Goal: Information Seeking & Learning: Learn about a topic

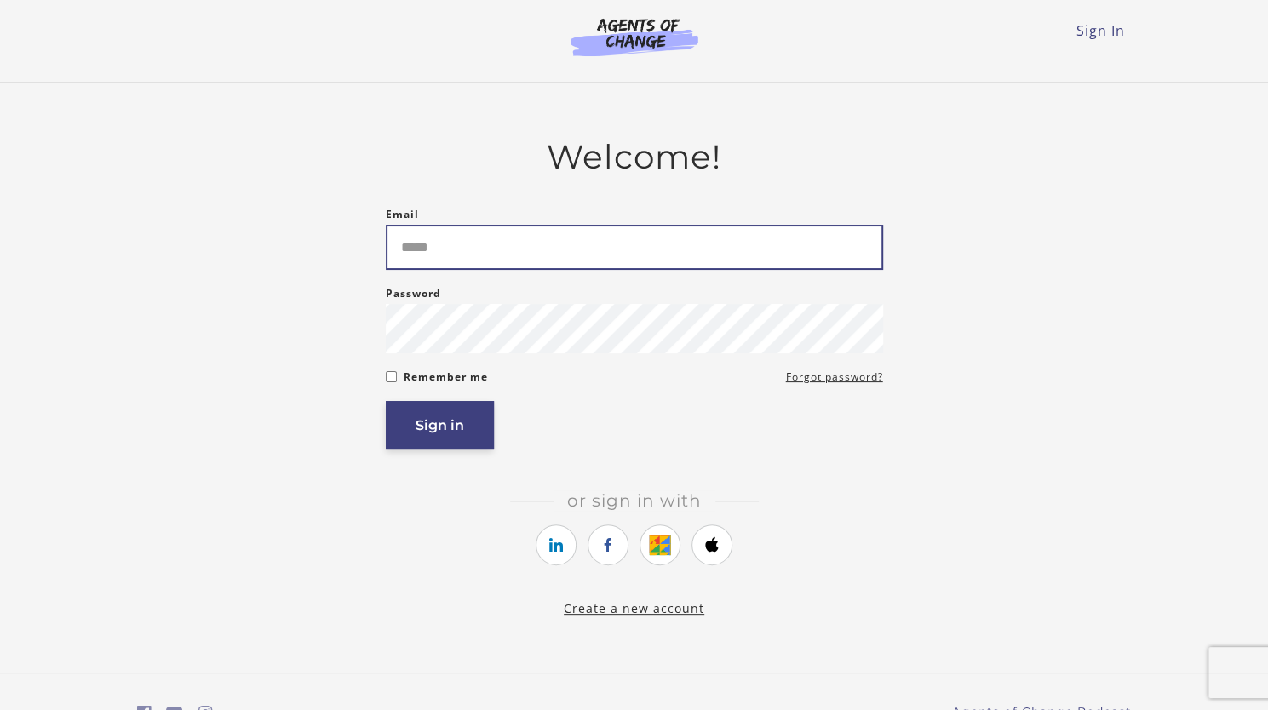
type input "**********"
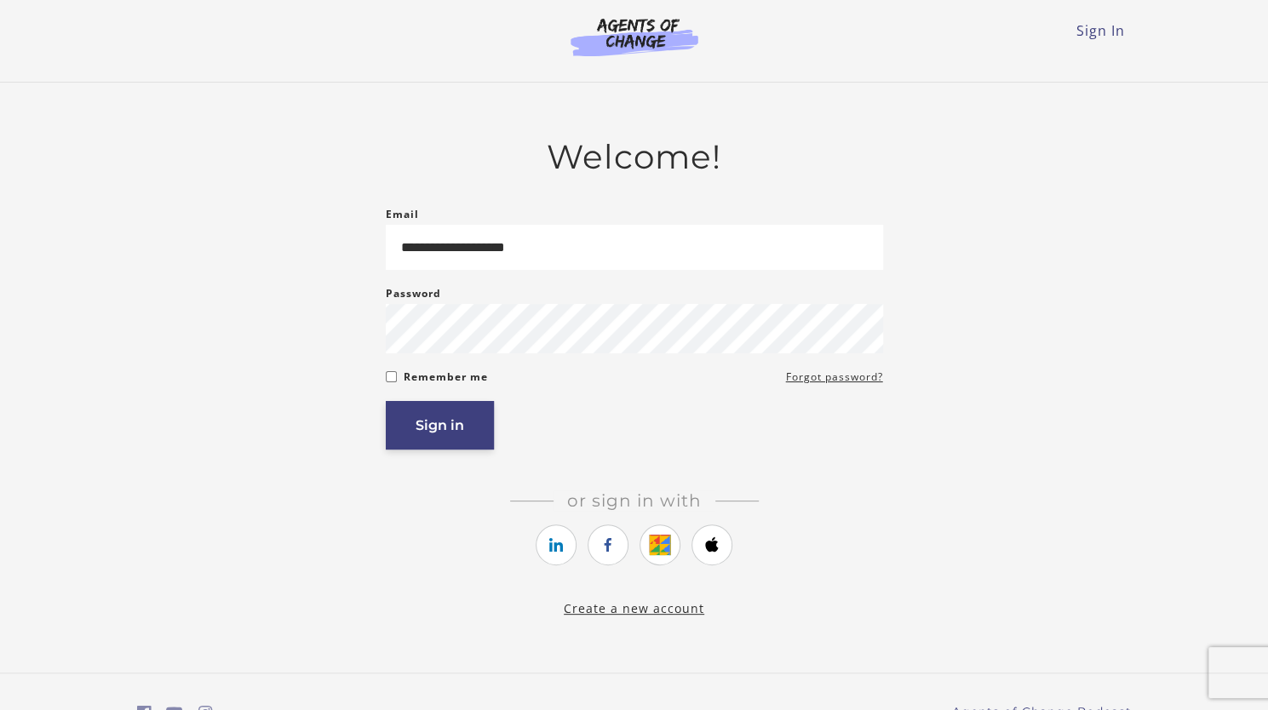
click at [421, 417] on button "Sign in" at bounding box center [440, 425] width 108 height 49
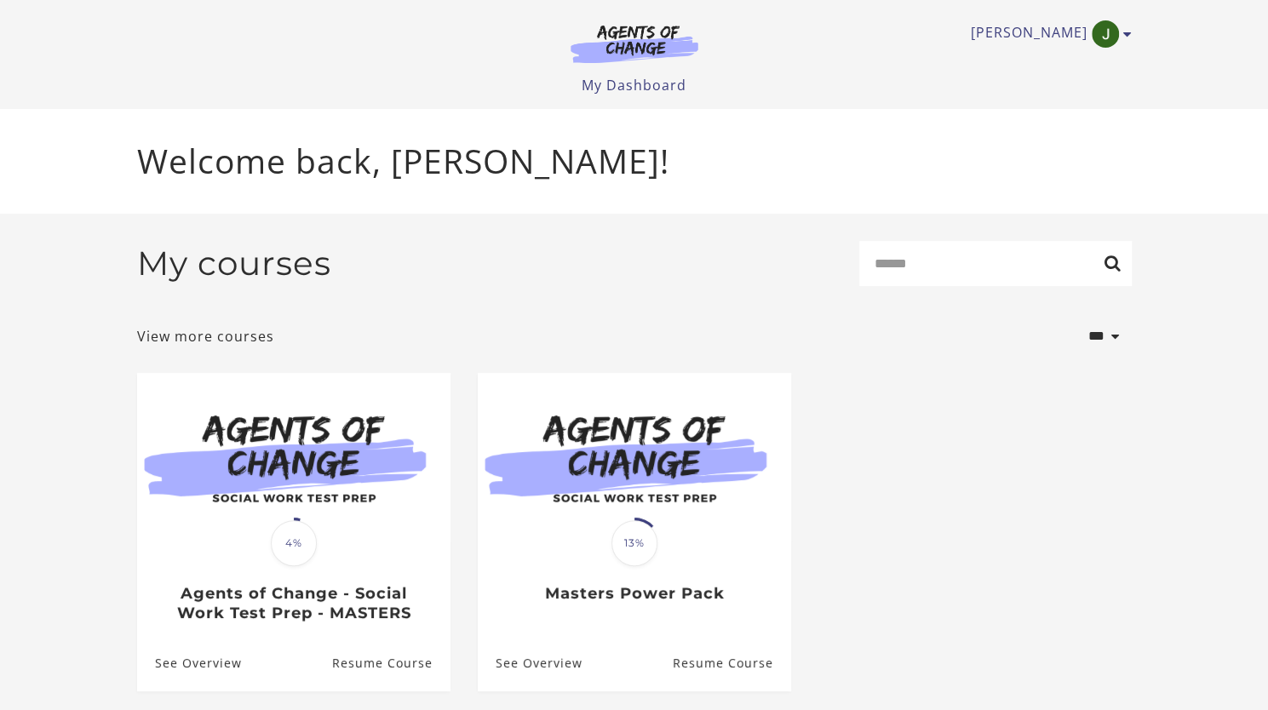
scroll to position [55, 0]
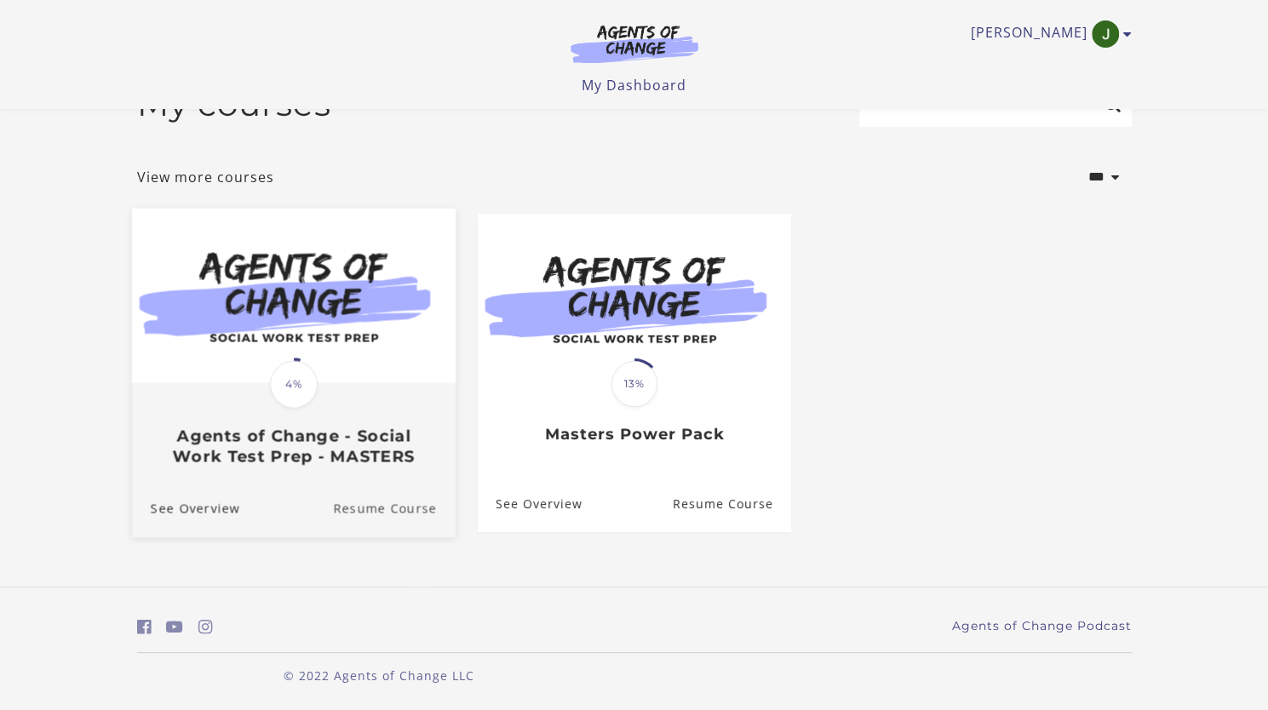
click at [377, 503] on link "Resume Course" at bounding box center [394, 508] width 123 height 57
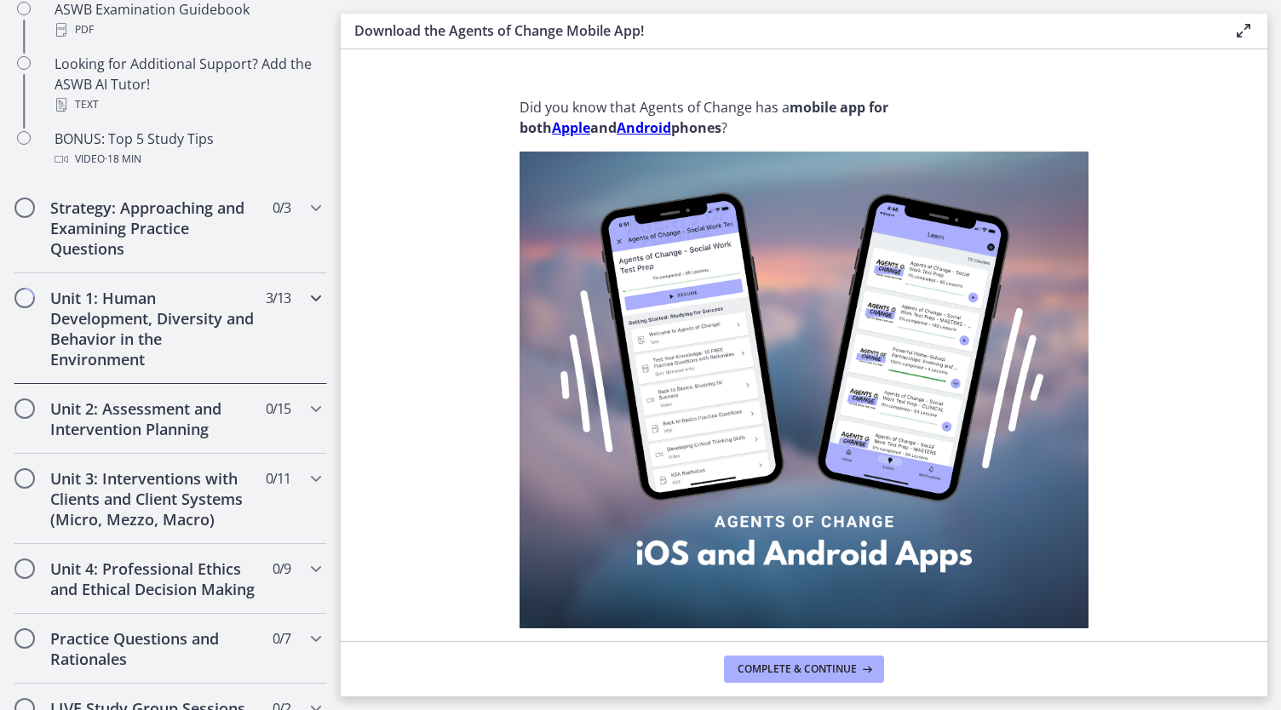
scroll to position [888, 0]
click at [129, 316] on h2 "Unit 1: Human Development, Diversity and Behavior in the Environment" at bounding box center [154, 327] width 208 height 82
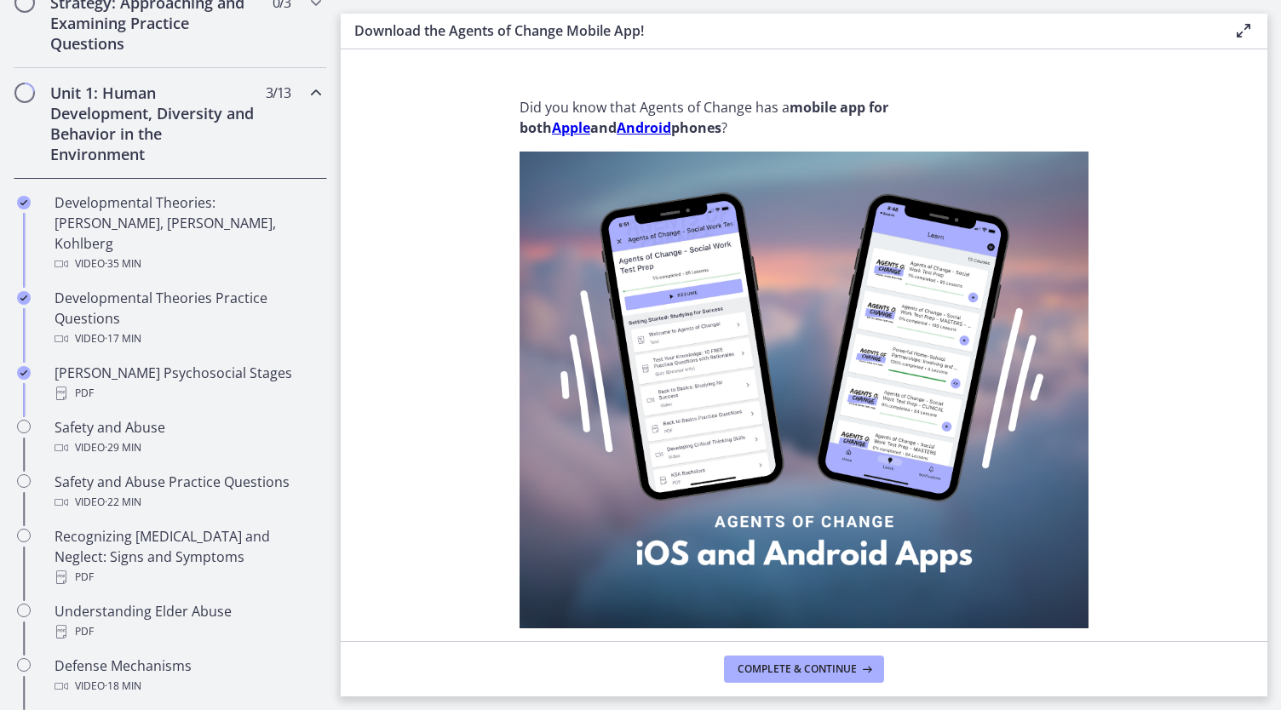
scroll to position [413, 0]
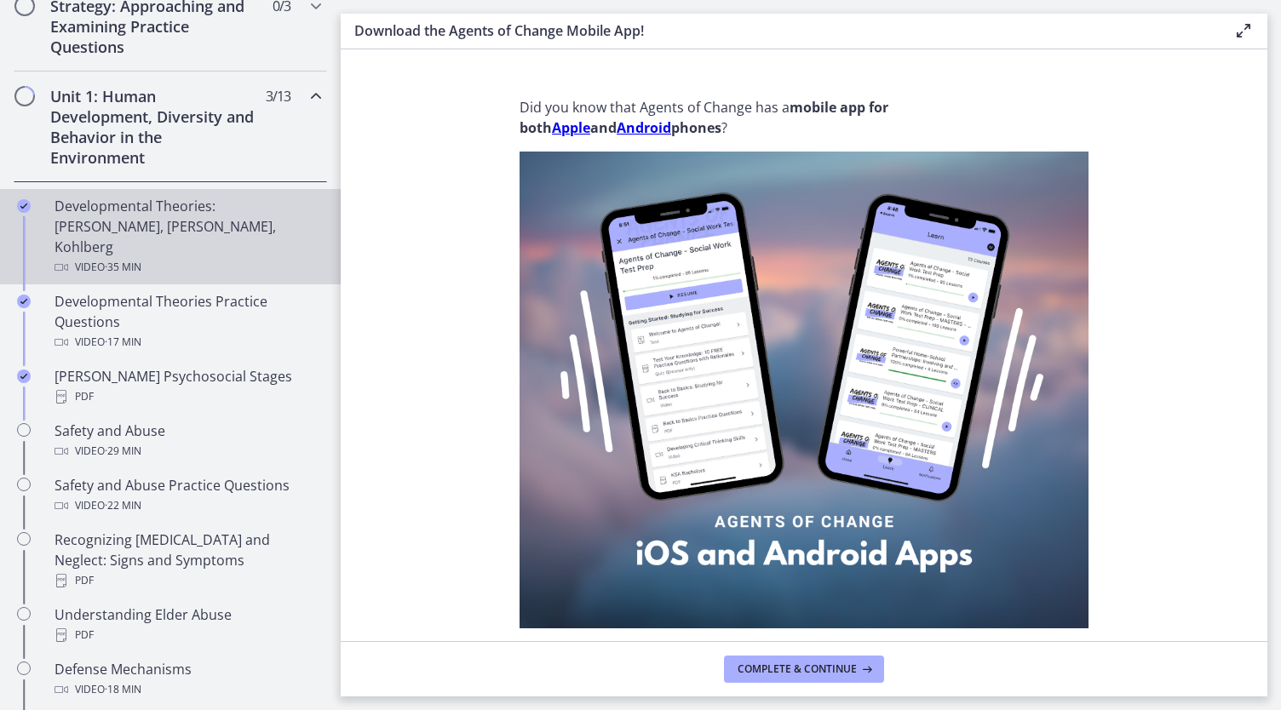
click at [94, 231] on div "Developmental Theories: [PERSON_NAME], [PERSON_NAME], Kohlberg Video · 35 min" at bounding box center [188, 237] width 266 height 82
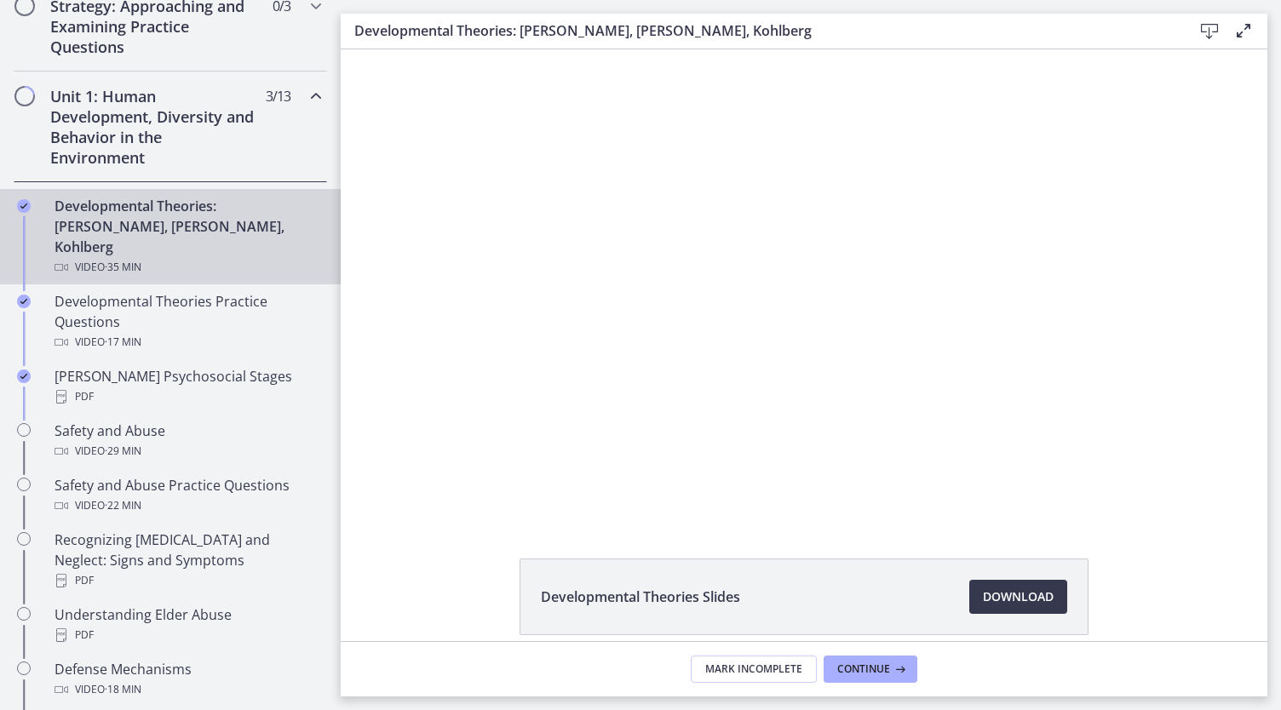
scroll to position [75, 0]
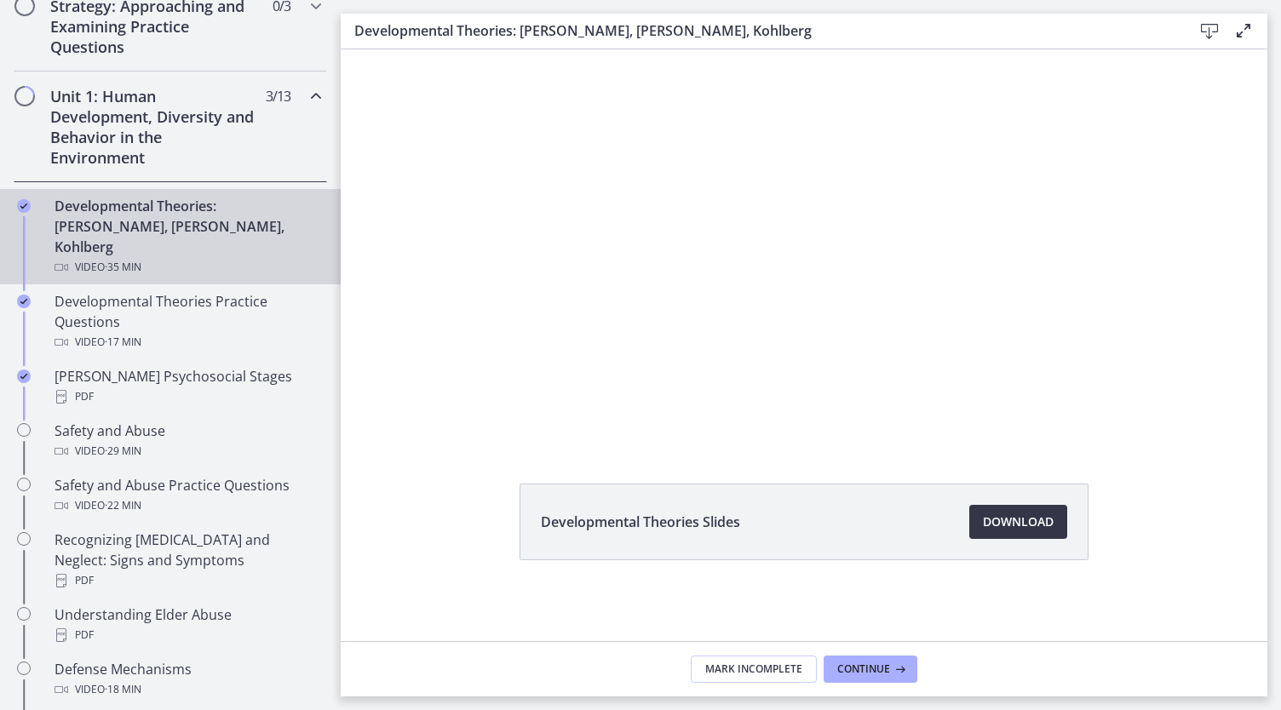
click at [1002, 522] on span "Download Opens in a new window" at bounding box center [1018, 522] width 71 height 20
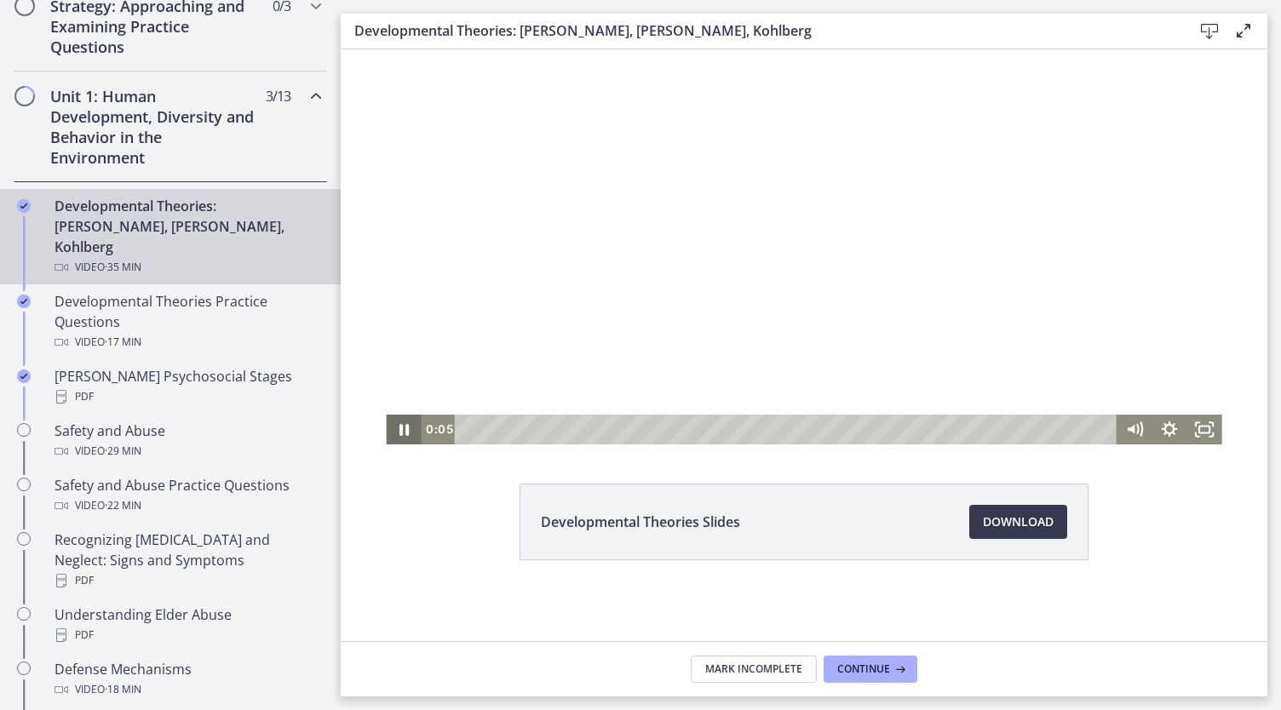
click at [392, 432] on icon "Pause" at bounding box center [403, 430] width 35 height 30
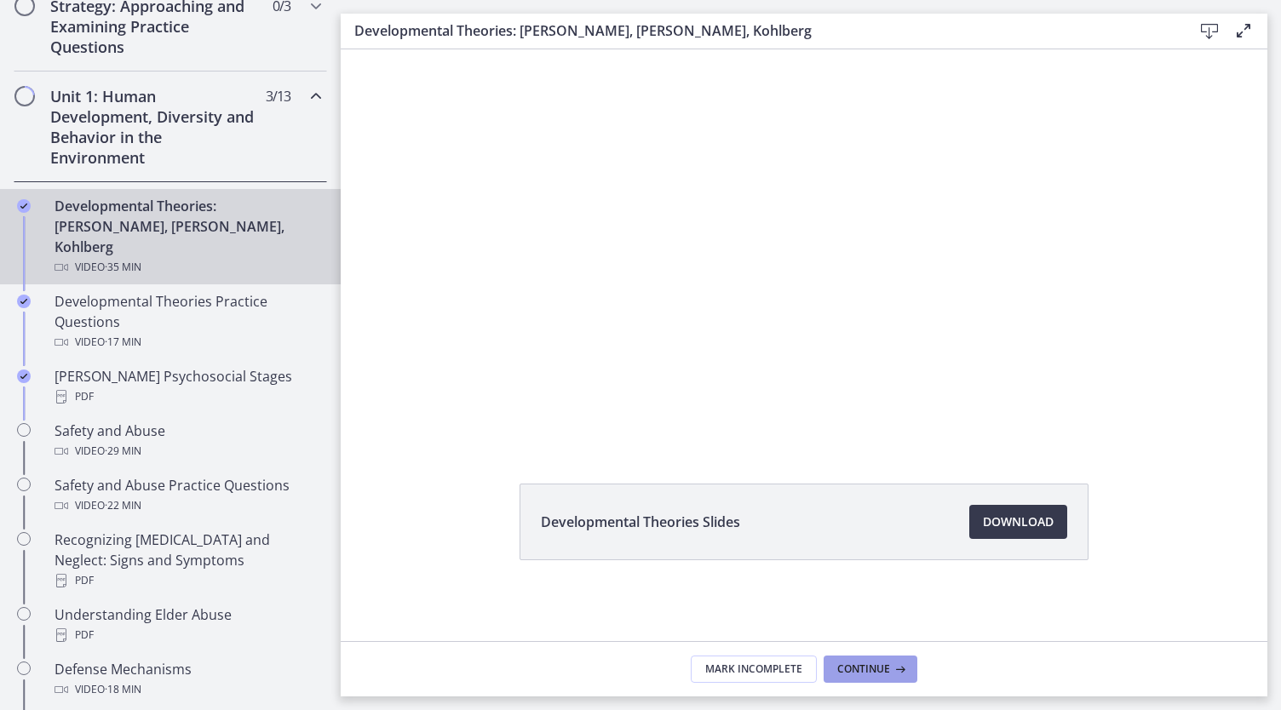
click at [876, 670] on span "Continue" at bounding box center [863, 670] width 53 height 14
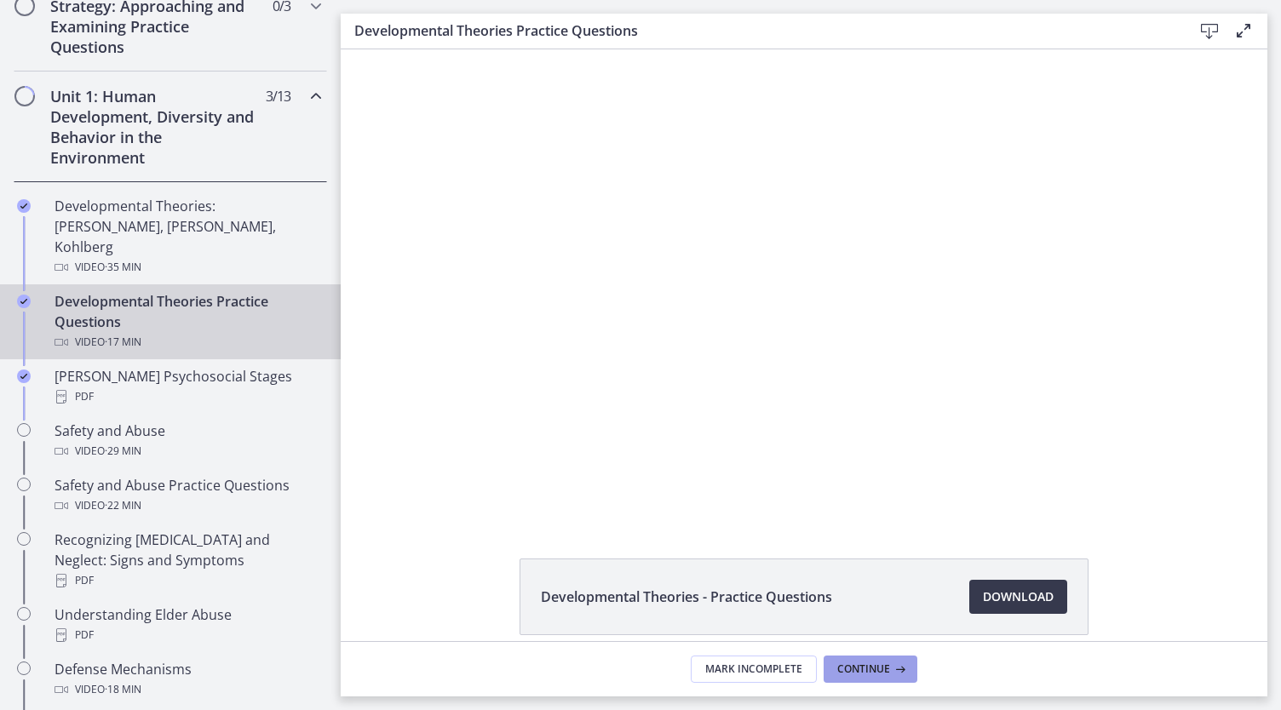
click at [884, 668] on span "Continue" at bounding box center [863, 670] width 53 height 14
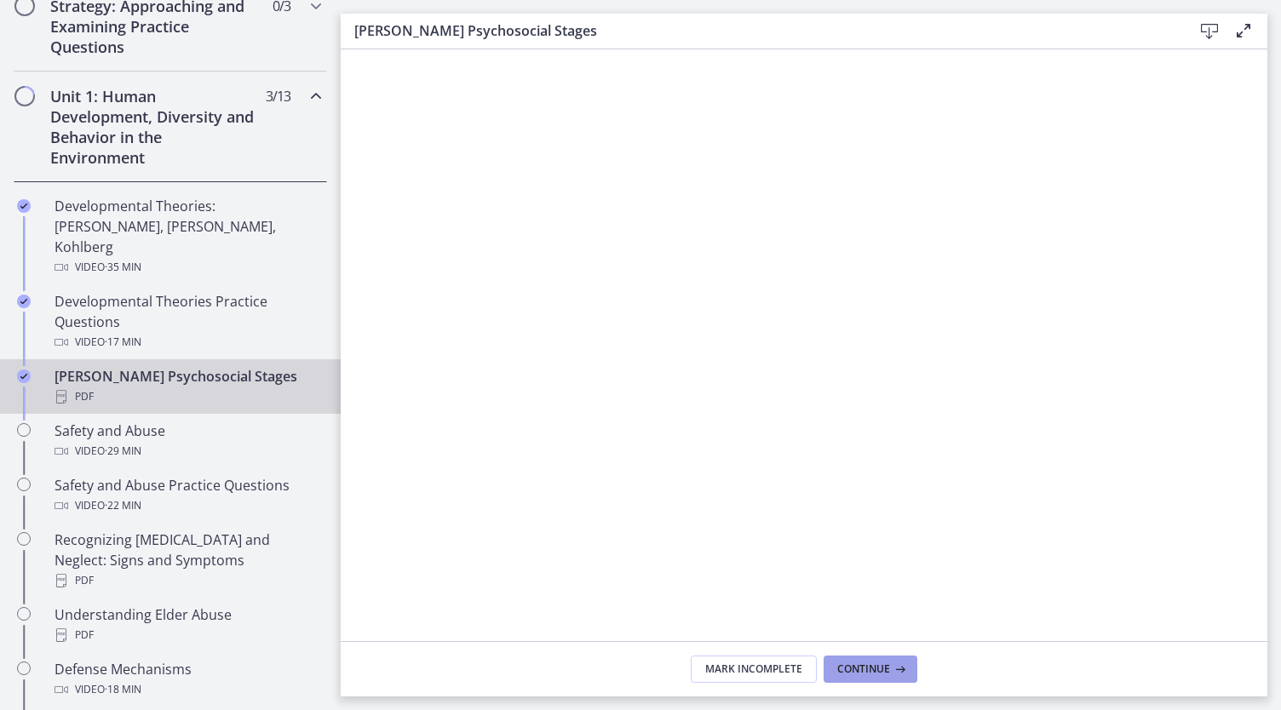
click at [862, 667] on span "Continue" at bounding box center [863, 670] width 53 height 14
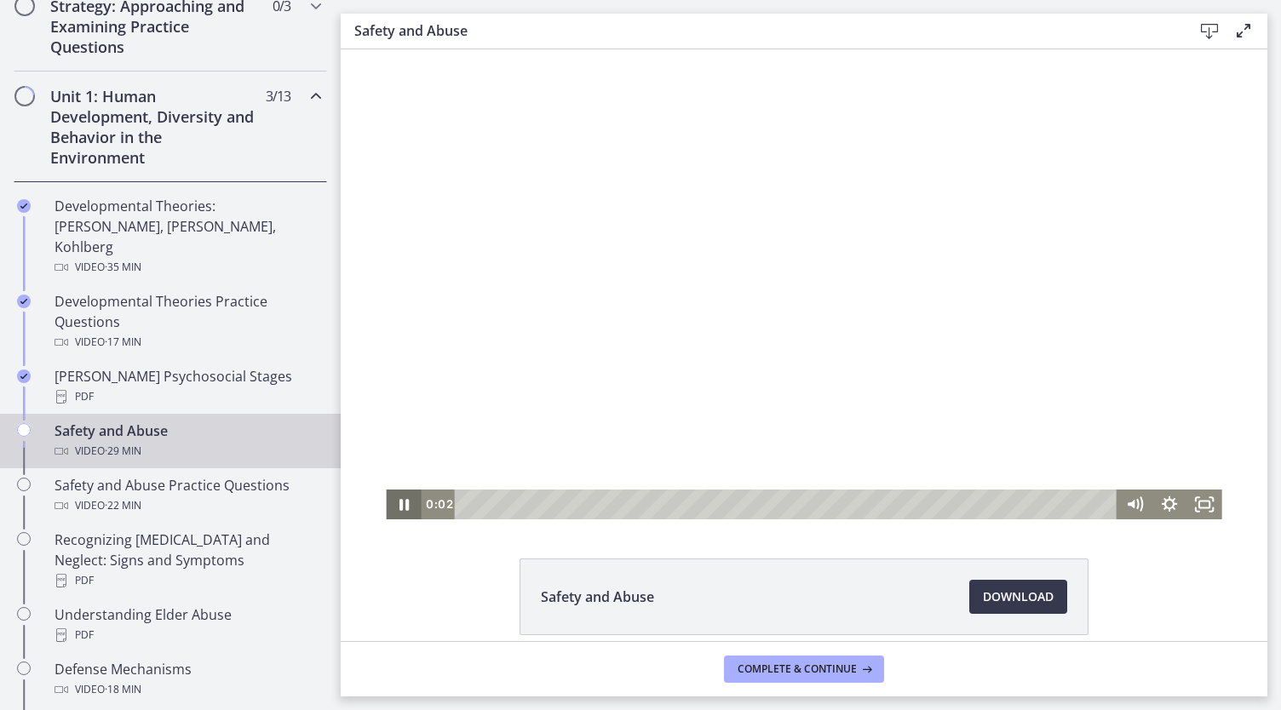
click at [400, 503] on icon "Pause" at bounding box center [404, 504] width 9 height 11
click at [400, 504] on icon "Play Video" at bounding box center [404, 504] width 9 height 12
click at [995, 601] on span "Download Opens in a new window" at bounding box center [1018, 597] width 71 height 20
drag, startPoint x: 1199, startPoint y: 507, endPoint x: 1540, endPoint y: 659, distance: 373.3
click at [1199, 507] on rect "Fullscreen" at bounding box center [1205, 505] width 13 height 9
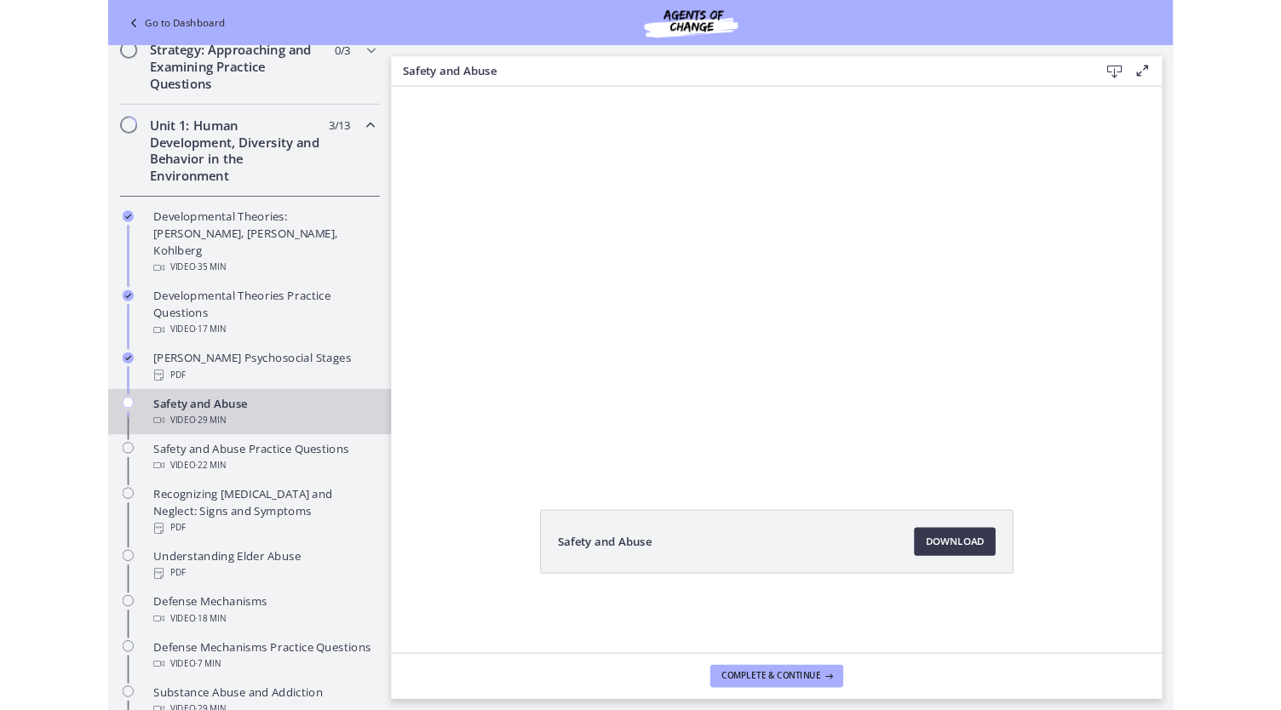
scroll to position [413, 0]
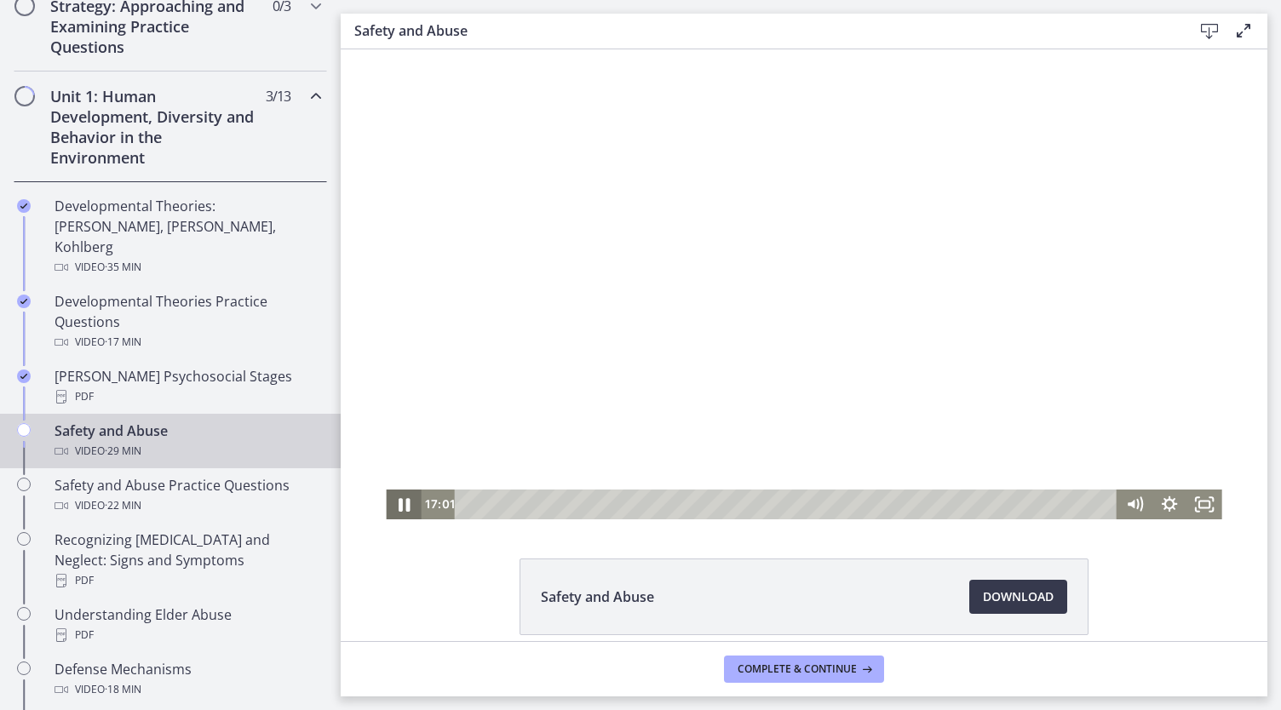
click at [399, 502] on icon "Pause" at bounding box center [404, 505] width 11 height 14
click at [400, 502] on icon "Play Video" at bounding box center [404, 504] width 9 height 12
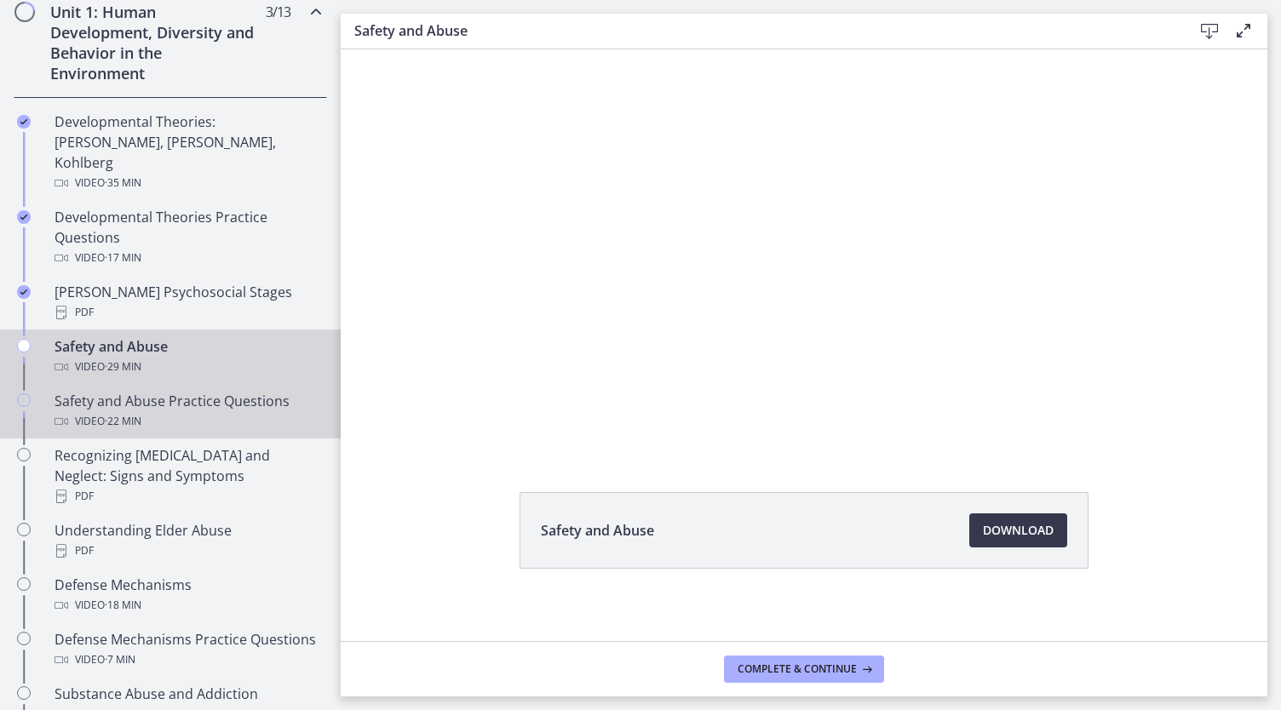
scroll to position [497, 0]
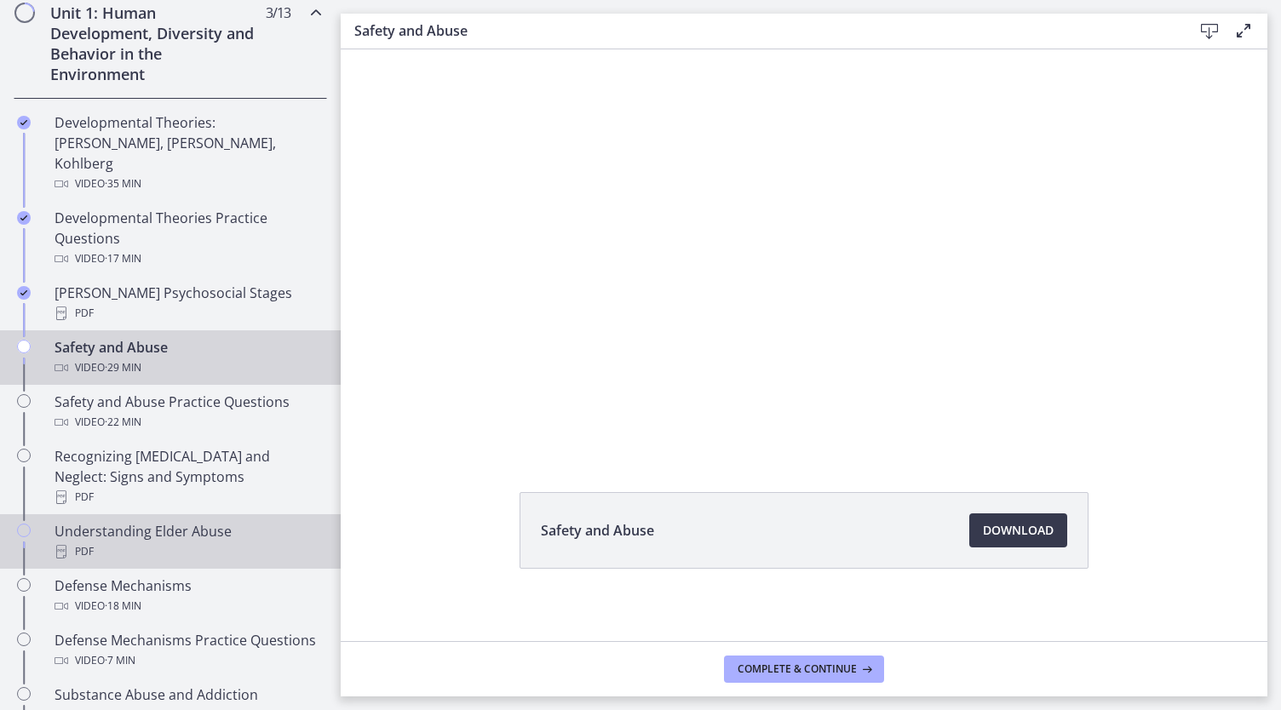
click at [204, 515] on link "Understanding Elder Abuse PDF" at bounding box center [170, 542] width 341 height 55
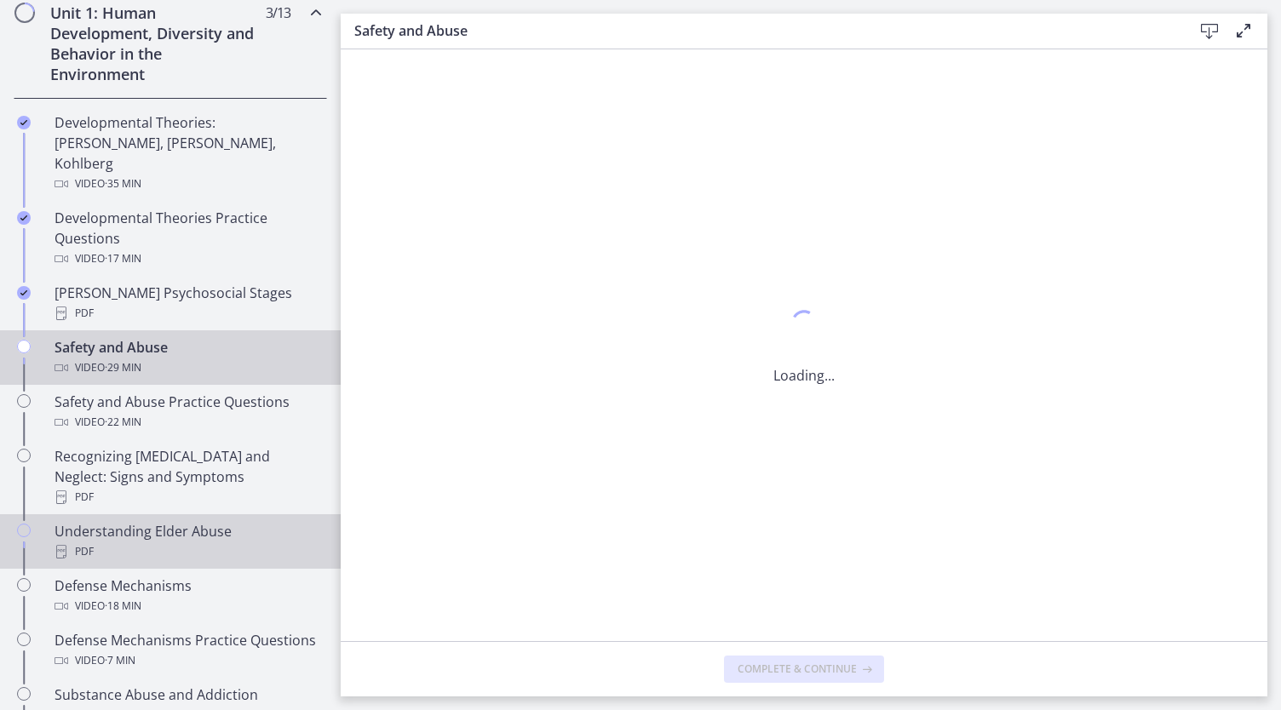
scroll to position [0, 0]
click at [141, 358] on span "· 29 min" at bounding box center [123, 368] width 37 height 20
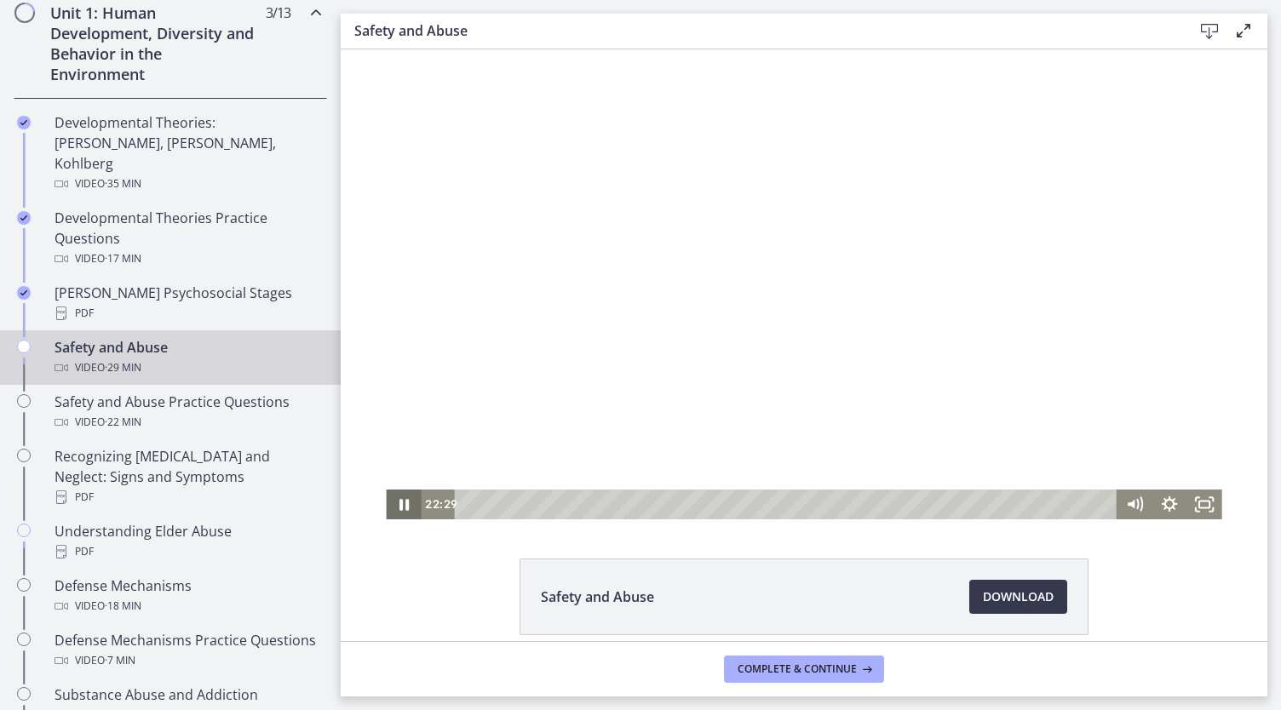
click at [400, 503] on icon "Pause" at bounding box center [404, 504] width 9 height 11
click at [398, 497] on icon "Play Video" at bounding box center [405, 505] width 35 height 30
click at [407, 558] on div "Safety and Abuse Download Opens in a new window" at bounding box center [804, 345] width 927 height 592
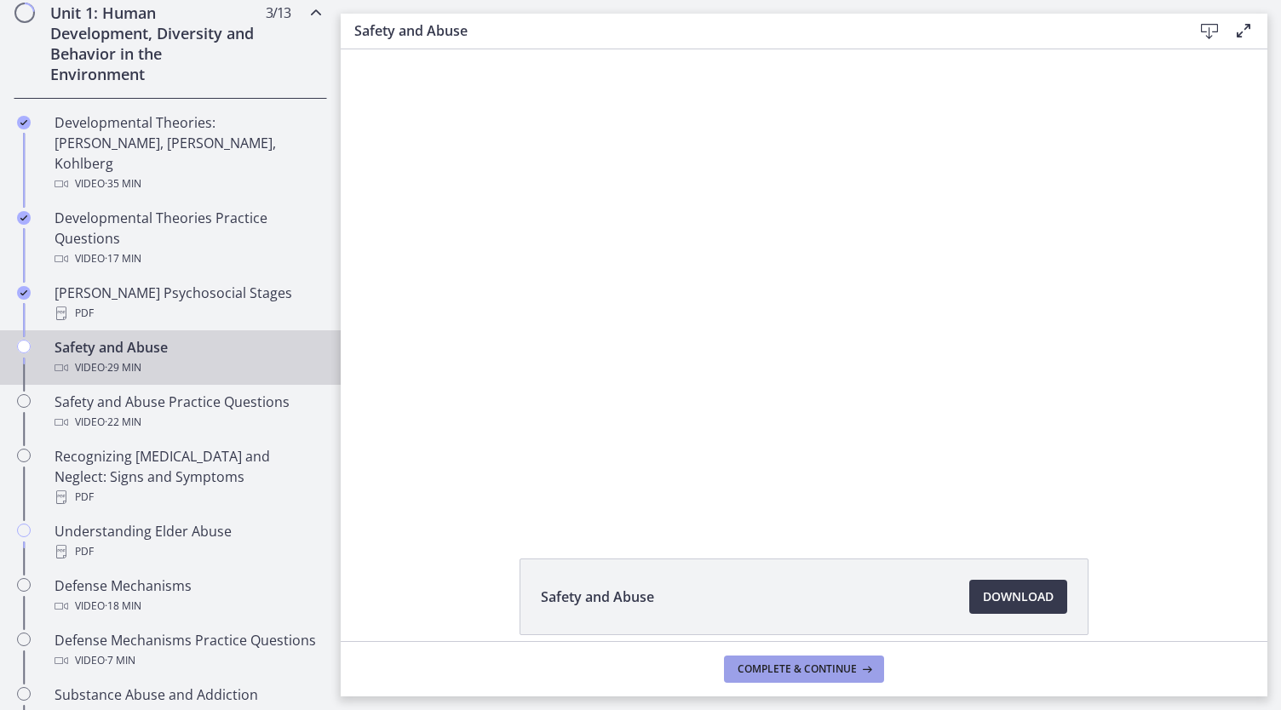
click at [787, 663] on span "Complete & continue" at bounding box center [797, 670] width 119 height 14
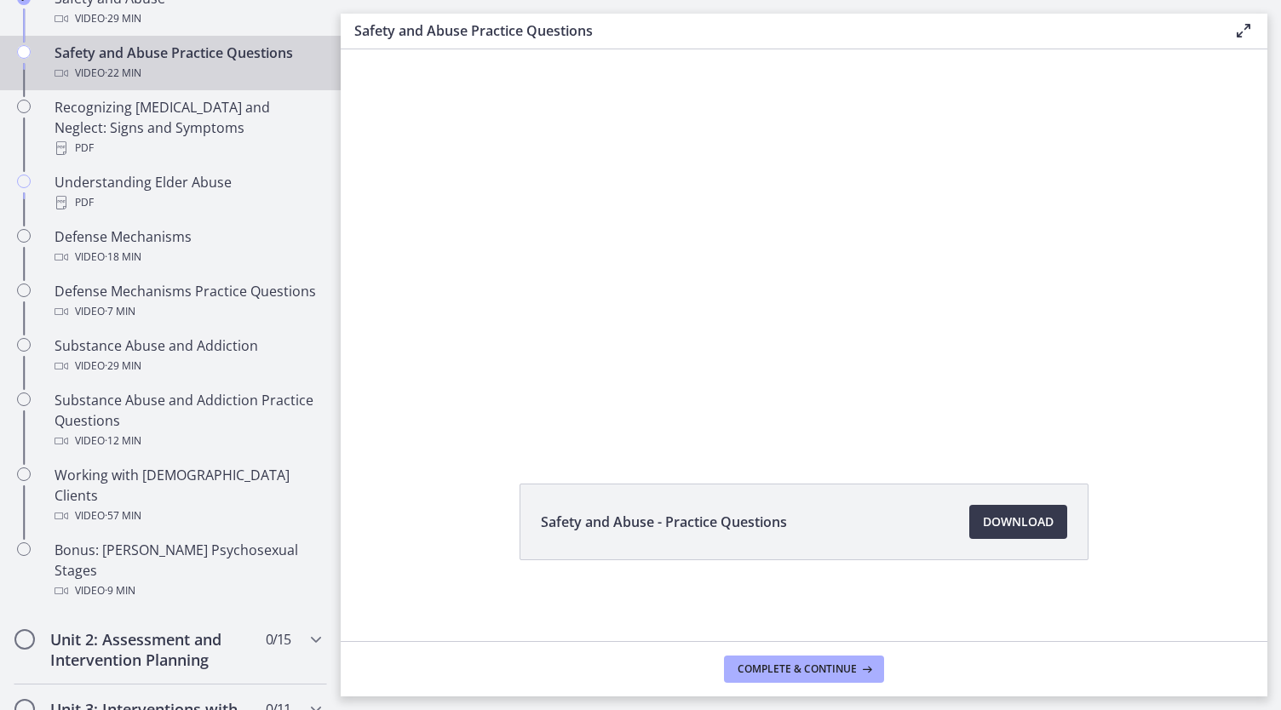
scroll to position [46, 0]
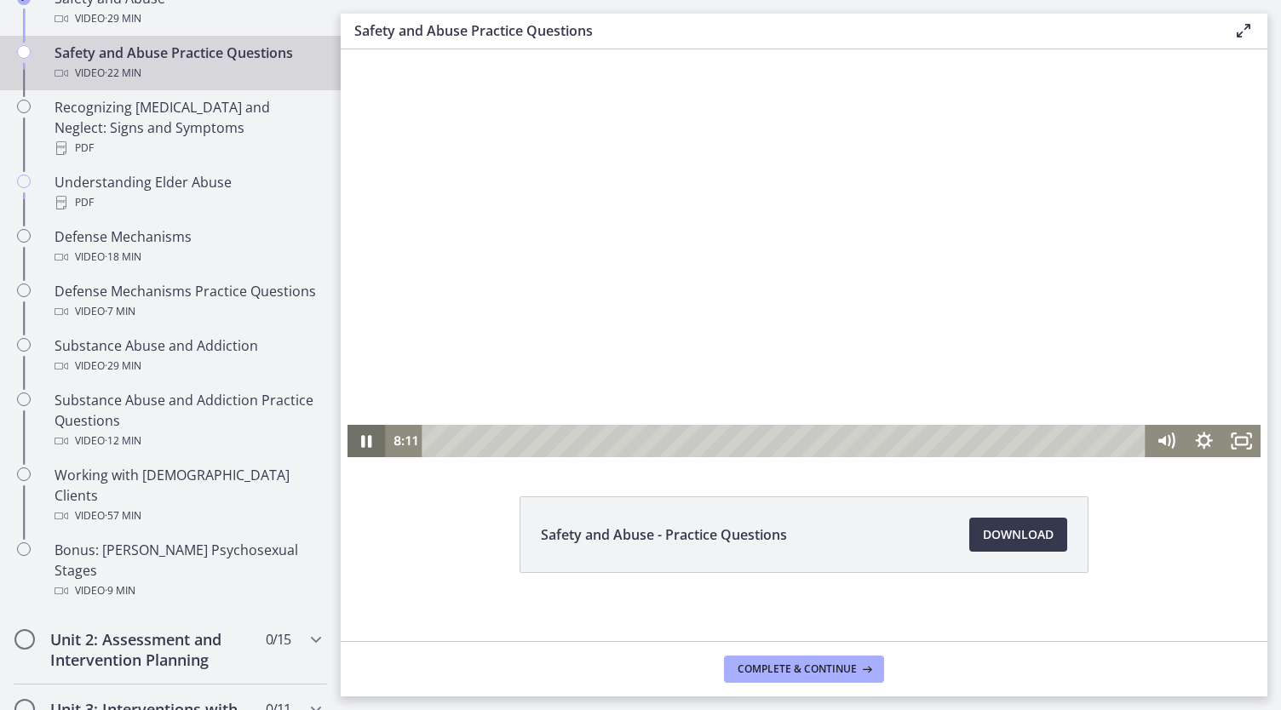
click at [361, 444] on icon "Pause" at bounding box center [366, 441] width 10 height 13
